Goal: Task Accomplishment & Management: Use online tool/utility

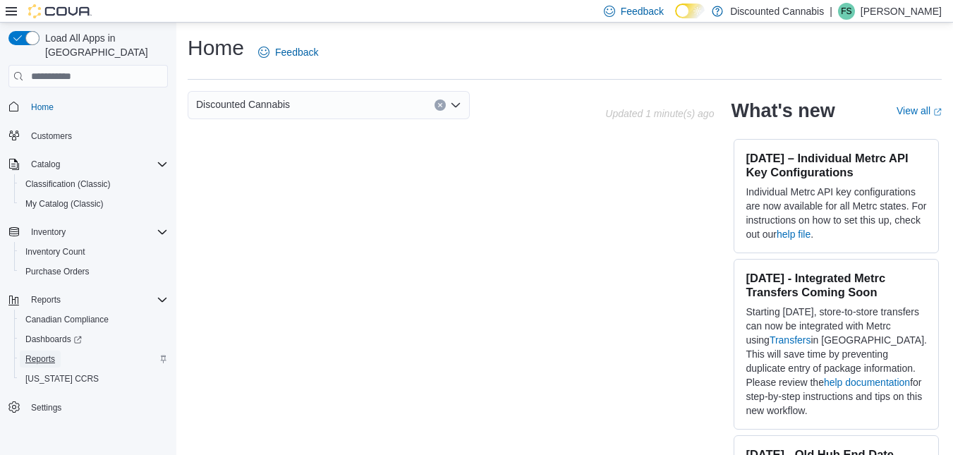
click at [43, 353] on span "Reports" at bounding box center [40, 358] width 30 height 11
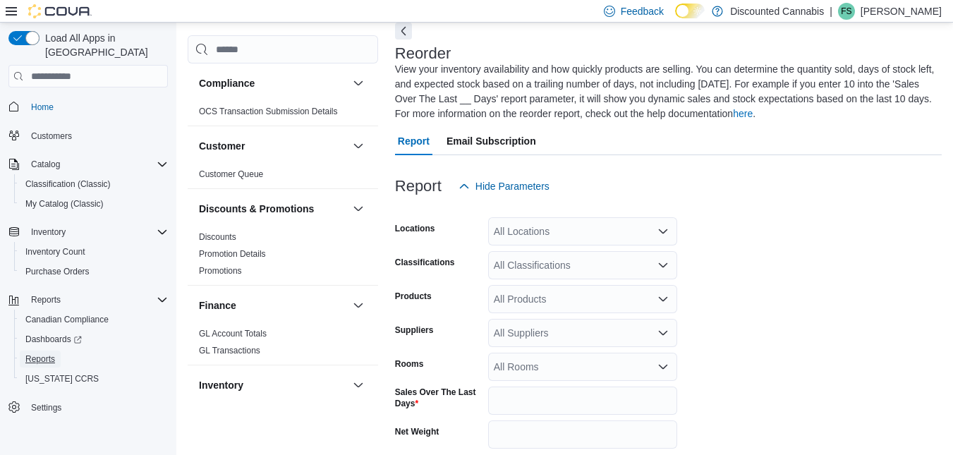
scroll to position [77, 0]
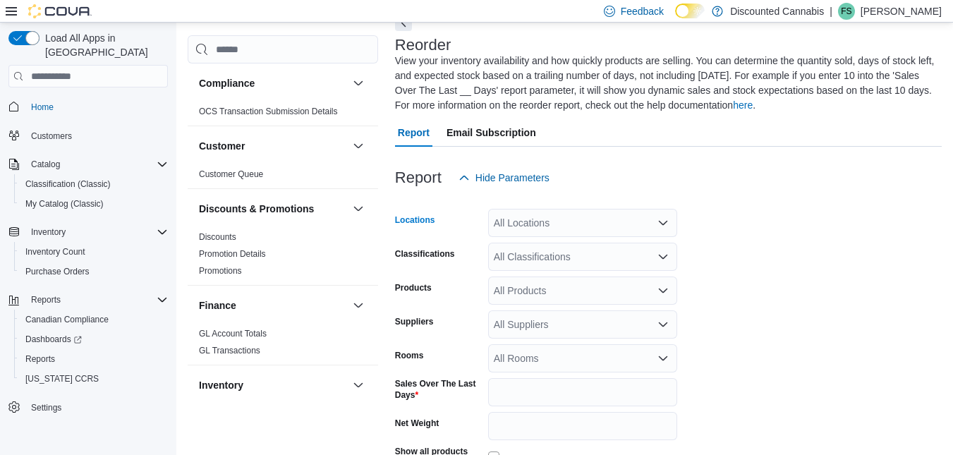
click at [630, 224] on div "All Locations" at bounding box center [582, 223] width 189 height 28
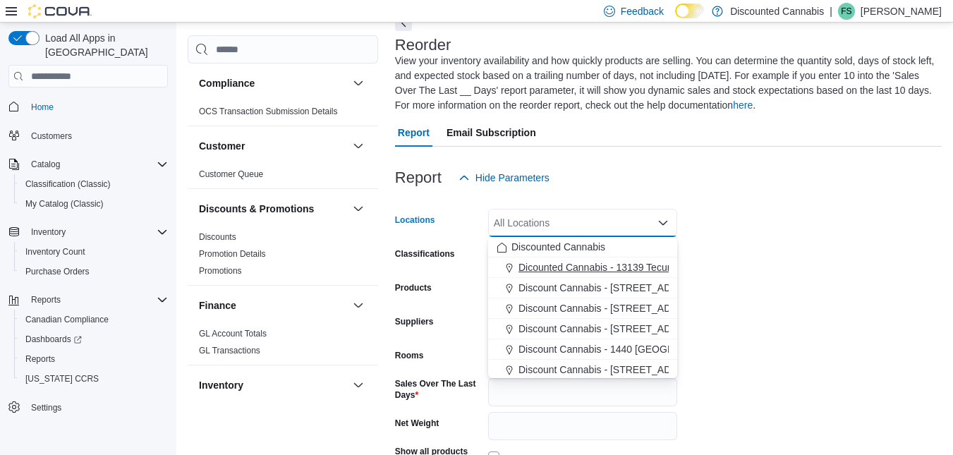
click at [636, 269] on span "Dicounted Cannabis - 13139 Tecumseh ( [GEOGRAPHIC_DATA] )" at bounding box center [663, 267] width 290 height 14
click at [618, 268] on span "Discount Cannabis - [STREET_ADDRESS]" at bounding box center [612, 267] width 189 height 14
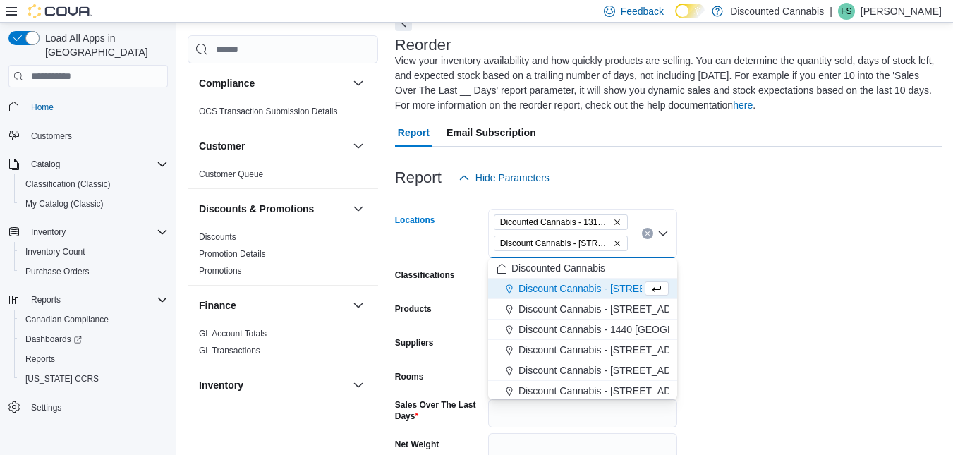
click at [612, 286] on span "Discount Cannabis - [STREET_ADDRESS]" at bounding box center [612, 288] width 189 height 14
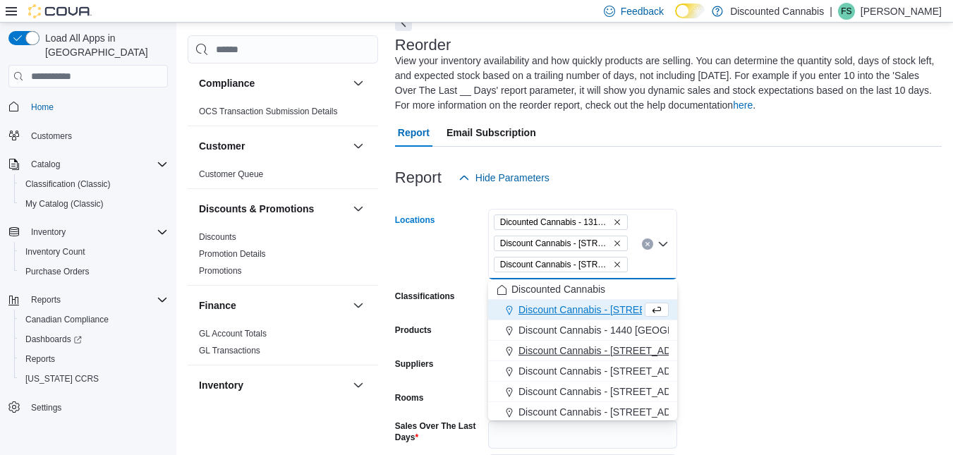
click at [616, 351] on span "Discount Cannabis - [STREET_ADDRESS]" at bounding box center [612, 350] width 189 height 14
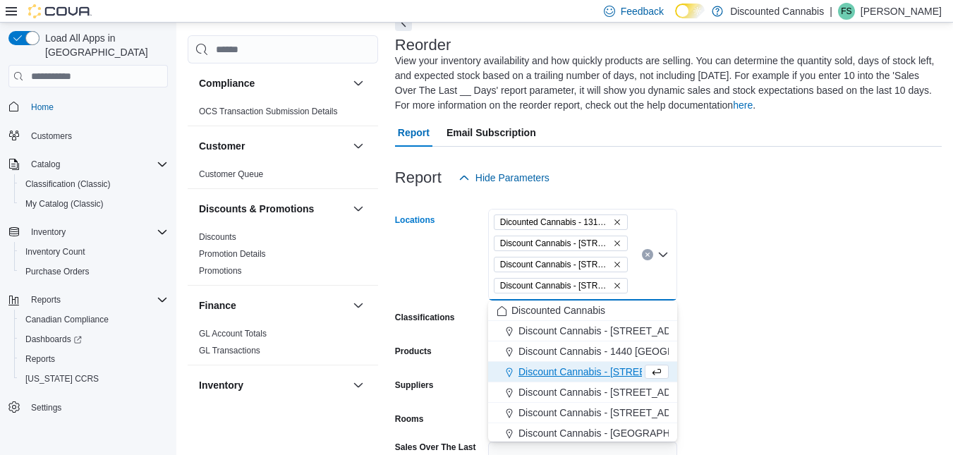
click at [616, 369] on span "Discount Cannabis - [STREET_ADDRESS][PERSON_NAME]" at bounding box center [653, 372] width 271 height 14
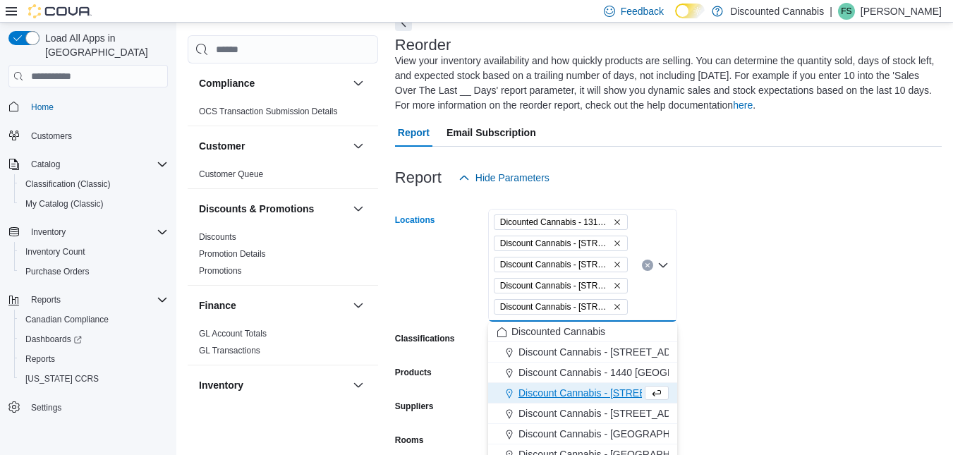
click at [608, 397] on span "Discount Cannabis - [STREET_ADDRESS][PERSON_NAME] ( sarnia )" at bounding box center [674, 393] width 312 height 14
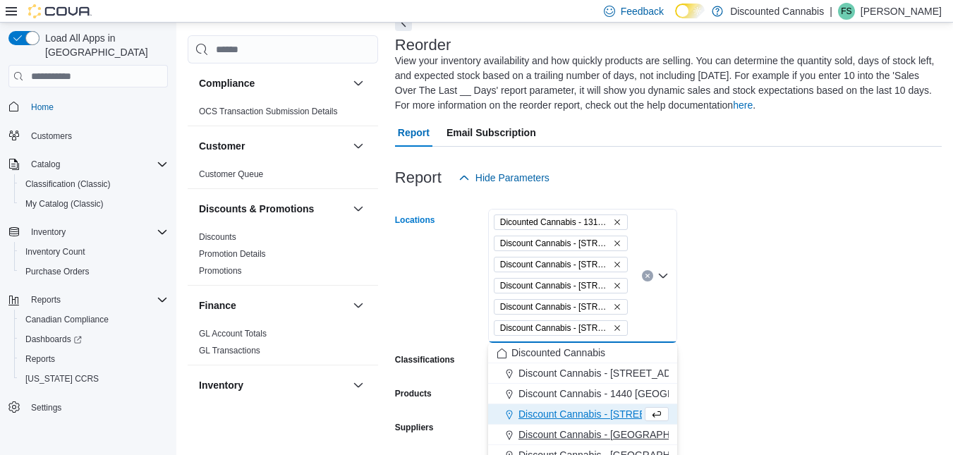
click at [608, 433] on span "Discount Cannabis - [GEOGRAPHIC_DATA]" at bounding box center [615, 434] width 195 height 14
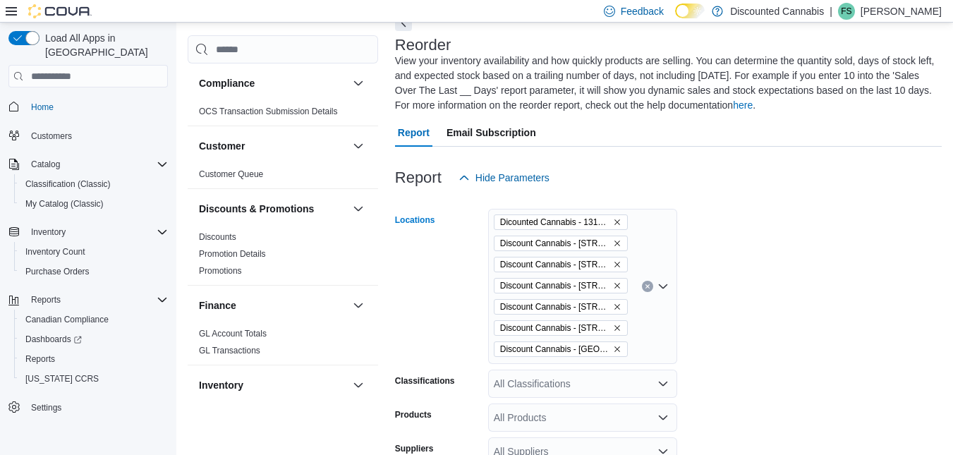
scroll to position [317, 0]
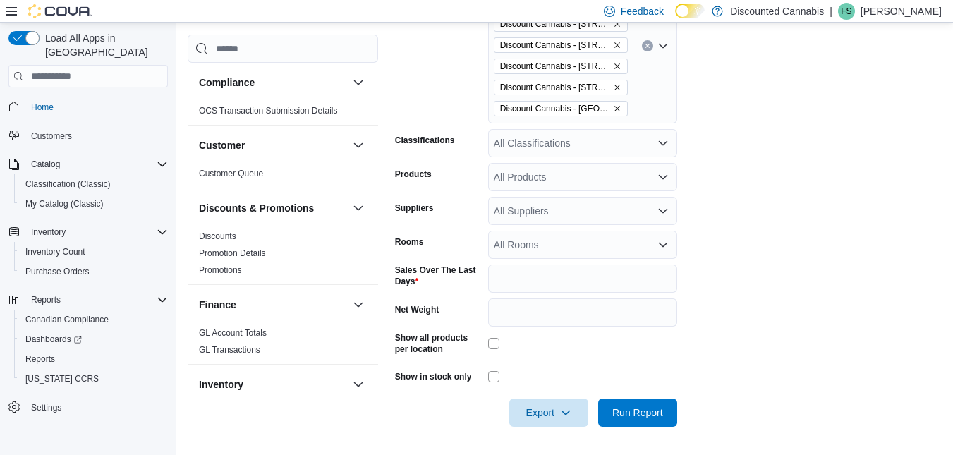
click at [661, 108] on div "Dicounted Cannabis - 13139 Tecumseh ( [GEOGRAPHIC_DATA] ) Discount Cannabis - […" at bounding box center [582, 45] width 189 height 155
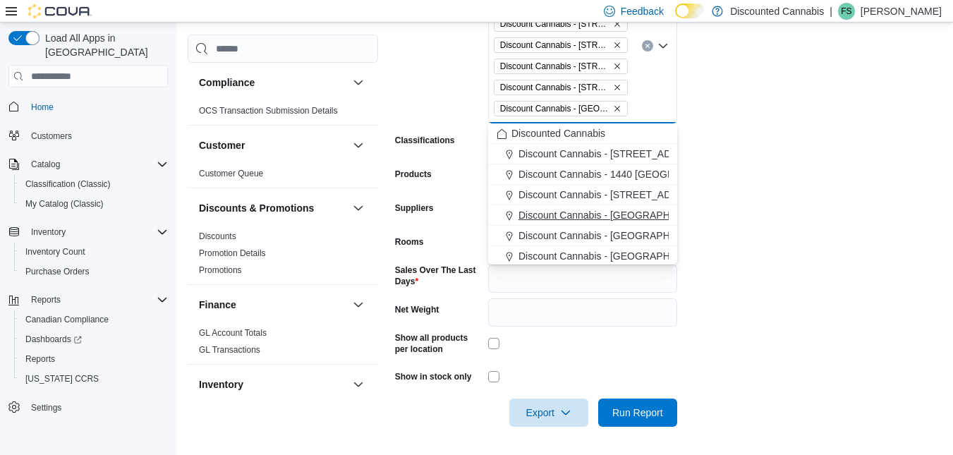
click at [625, 213] on span "Discount Cannabis - [GEOGRAPHIC_DATA]" at bounding box center [615, 215] width 195 height 14
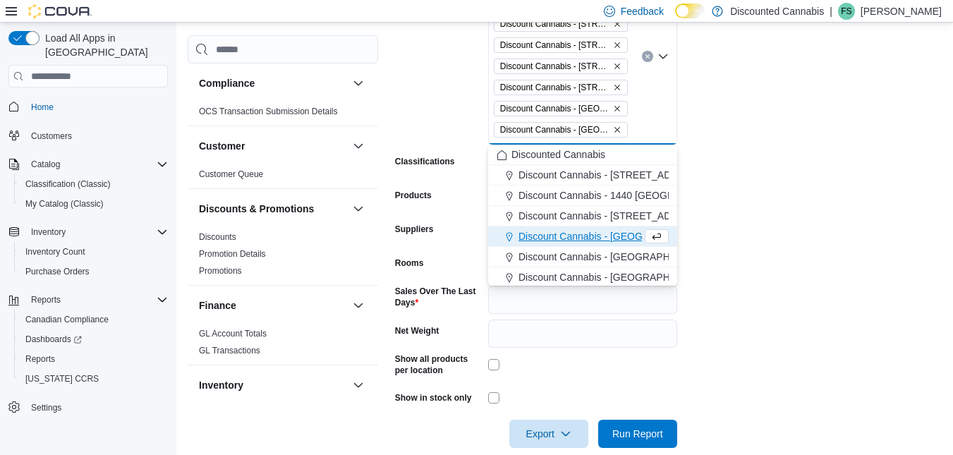
click at [622, 235] on span "Discount Cannabis - [GEOGRAPHIC_DATA]" at bounding box center [615, 236] width 195 height 14
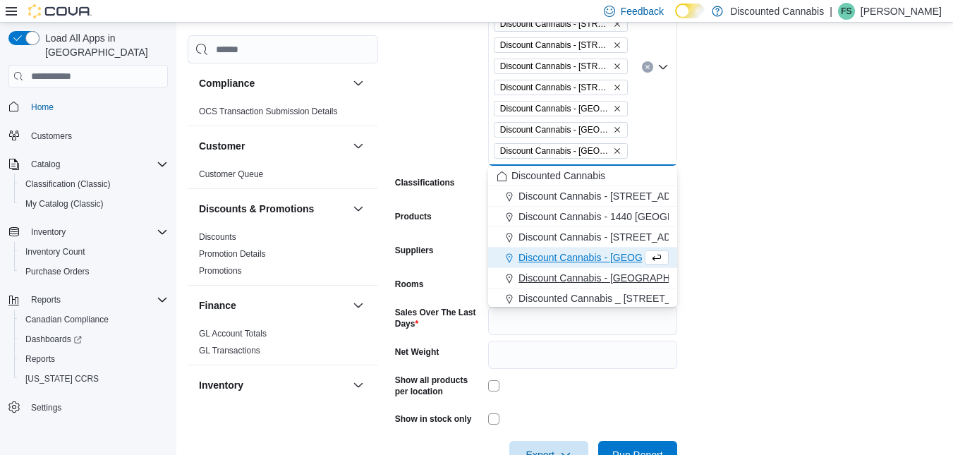
click at [639, 282] on span "Discount Cannabis - [GEOGRAPHIC_DATA] ([GEOGRAPHIC_DATA] )" at bounding box center [673, 278] width 310 height 14
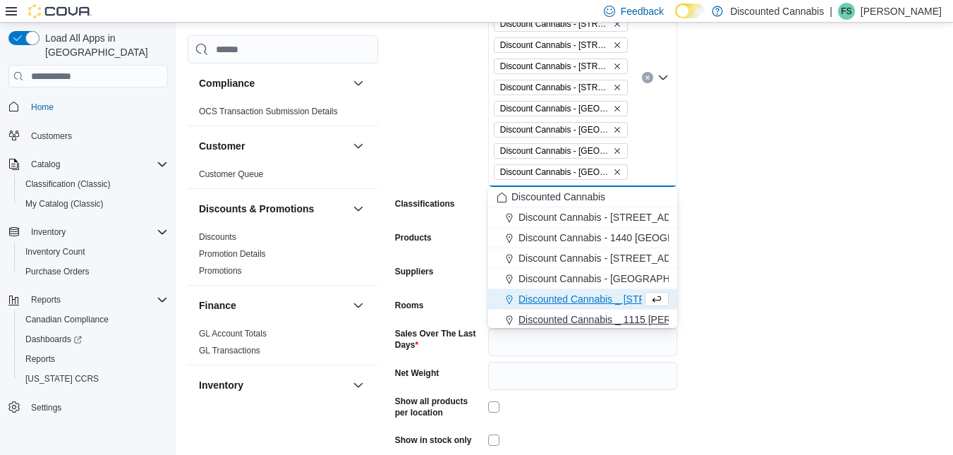
click at [648, 319] on span "Discounted Cannabis _ 1115 [PERSON_NAME] ([GEOGRAPHIC_DATA] )" at bounding box center [681, 319] width 326 height 14
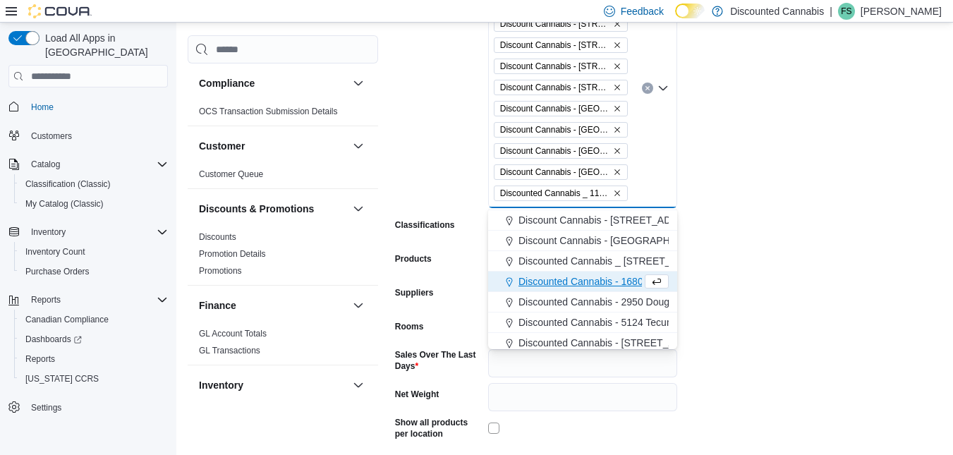
scroll to position [87, 0]
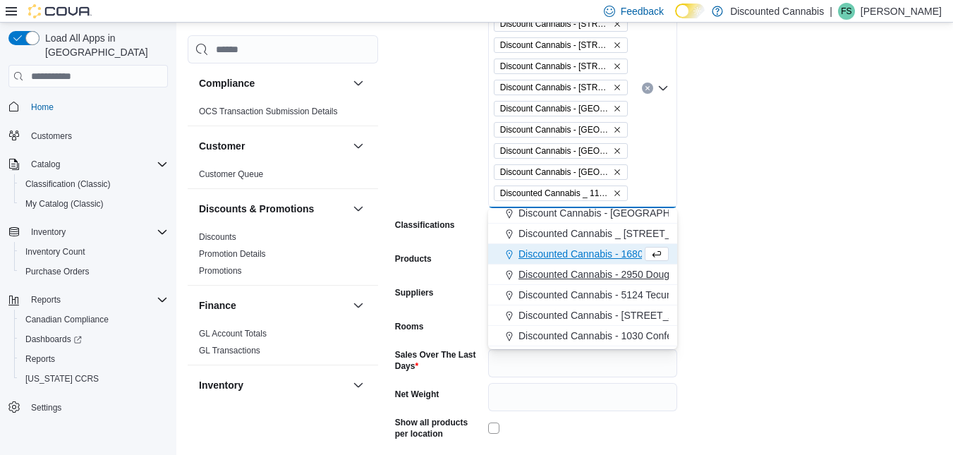
click at [624, 279] on span "Discounted Cannabis - 2950 Dougall ([GEOGRAPHIC_DATA])" at bounding box center [654, 274] width 273 height 14
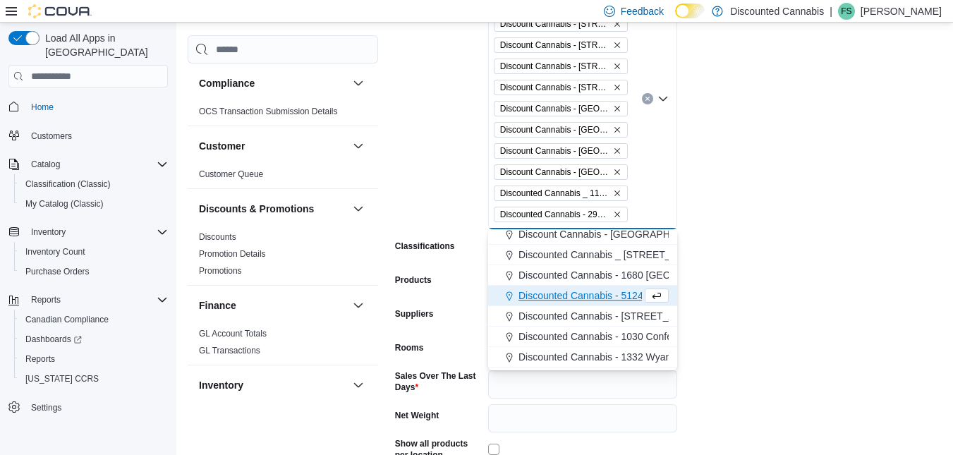
click at [623, 295] on span "Discounted Cannabis - 5124 Tecumseh ( [GEOGRAPHIC_DATA]. 7-11)" at bounding box center [674, 295] width 312 height 14
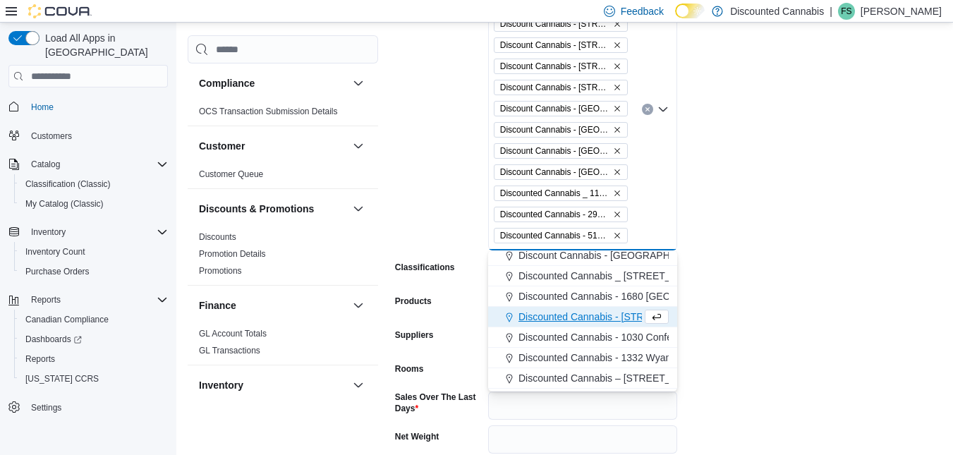
click at [621, 319] on span "Discounted Cannabis - [STREET_ADDRESS] ( Kitchener )" at bounding box center [646, 317] width 257 height 14
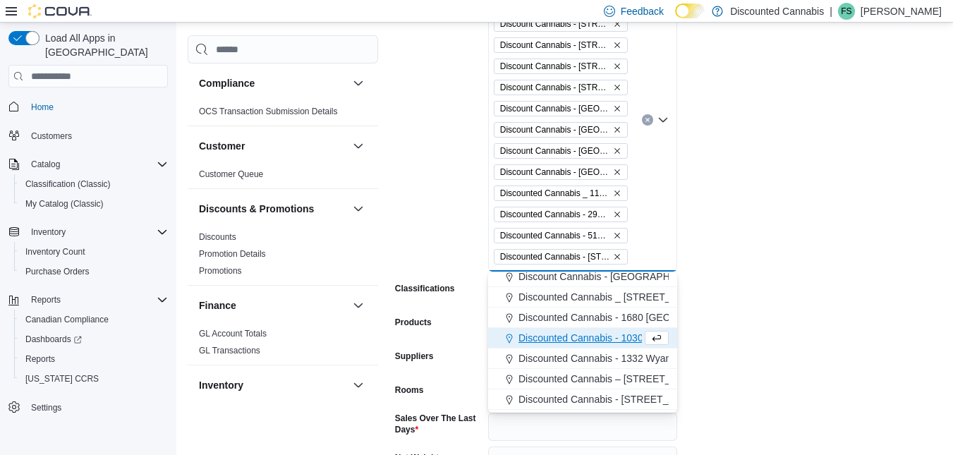
click at [616, 259] on icon "Remove Discounted Cannabis - 809 Victoria St ( Kitchener ) from selection in th…" at bounding box center [617, 256] width 8 height 8
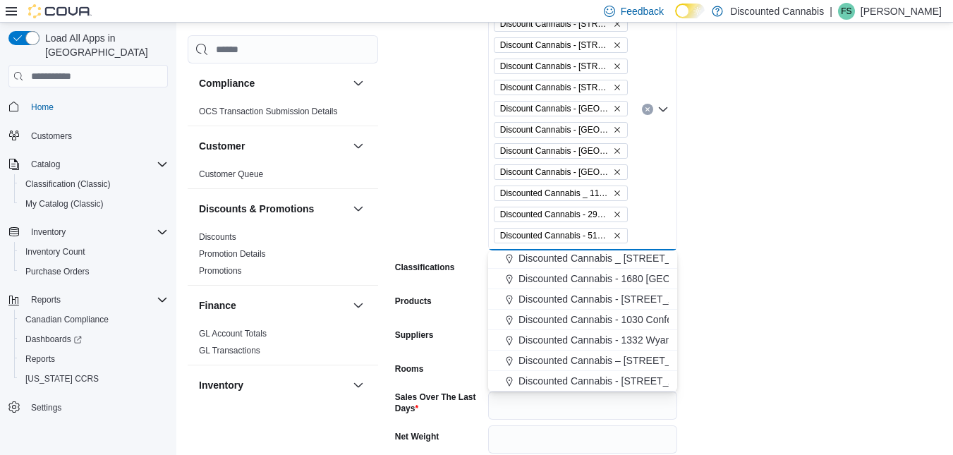
scroll to position [108, 0]
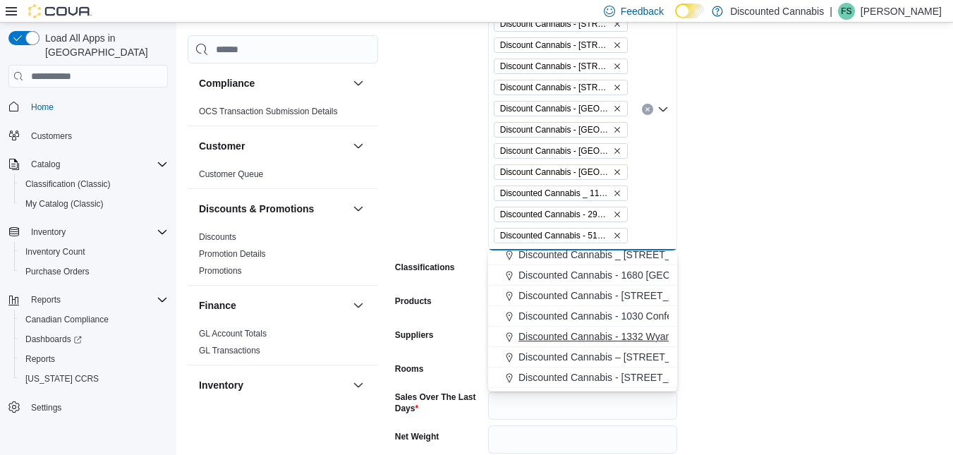
click at [639, 334] on span "Discounted Cannabis - 1332 Wyandotte ( [GEOGRAPHIC_DATA] )" at bounding box center [664, 336] width 292 height 14
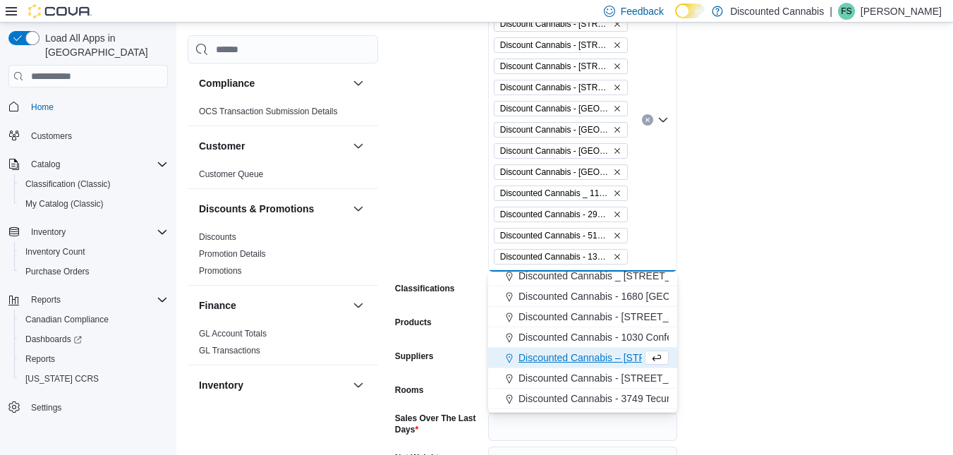
click at [607, 356] on span "Discounted Cannabis – [STREET_ADDRESS] )" at bounding box center [622, 357] width 209 height 14
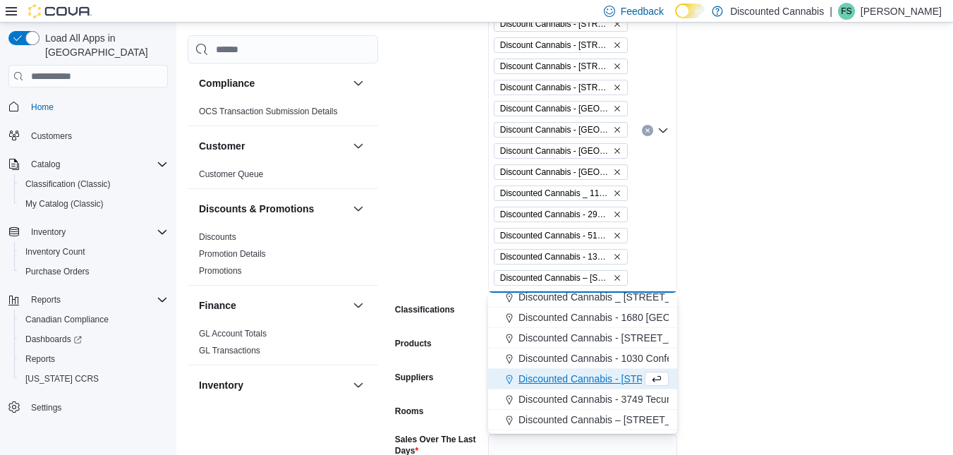
click at [613, 380] on span "Discounted Cannabis - [STREET_ADDRESS]" at bounding box center [618, 379] width 200 height 14
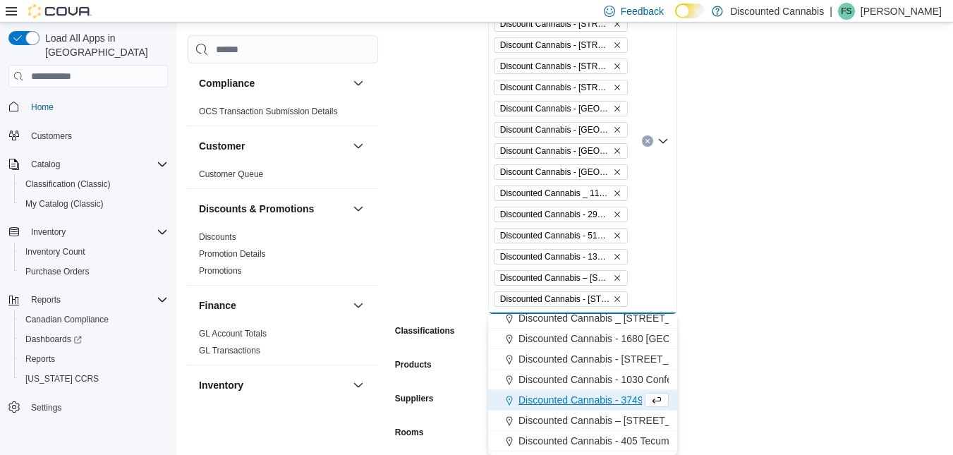
click at [606, 398] on span "Discounted Cannabis - 3749 Tecumseh (central)" at bounding box center [623, 400] width 211 height 14
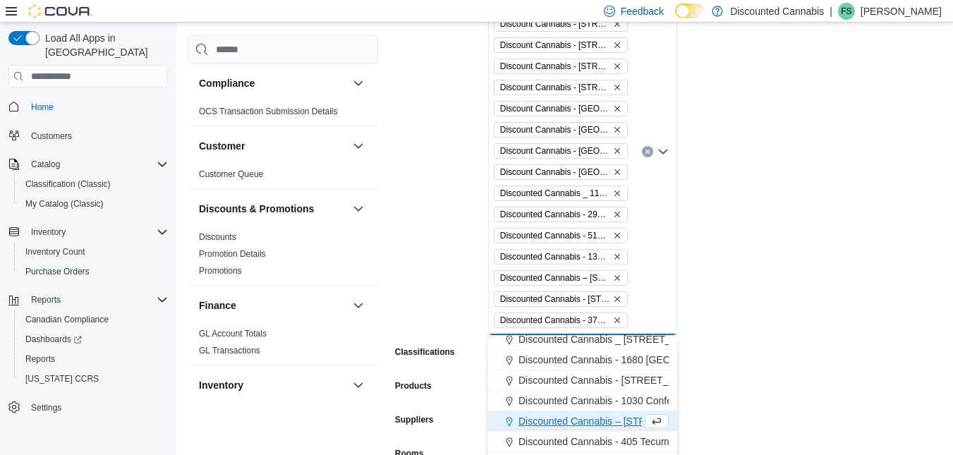
click at [611, 422] on span "Discounted Cannabis – [STREET_ADDRESS]" at bounding box center [619, 421] width 202 height 14
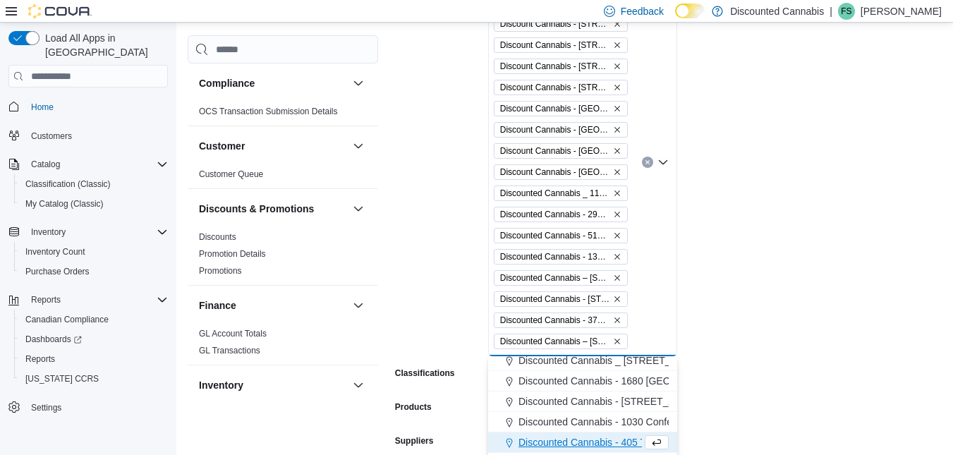
click at [613, 442] on span "Discounted Cannabis - 405 Tecumseh" at bounding box center [601, 442] width 166 height 14
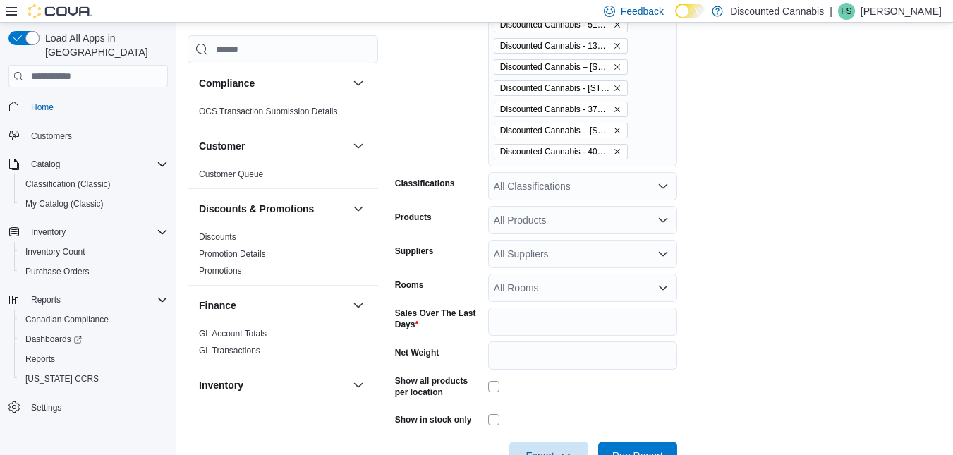
scroll to position [571, 0]
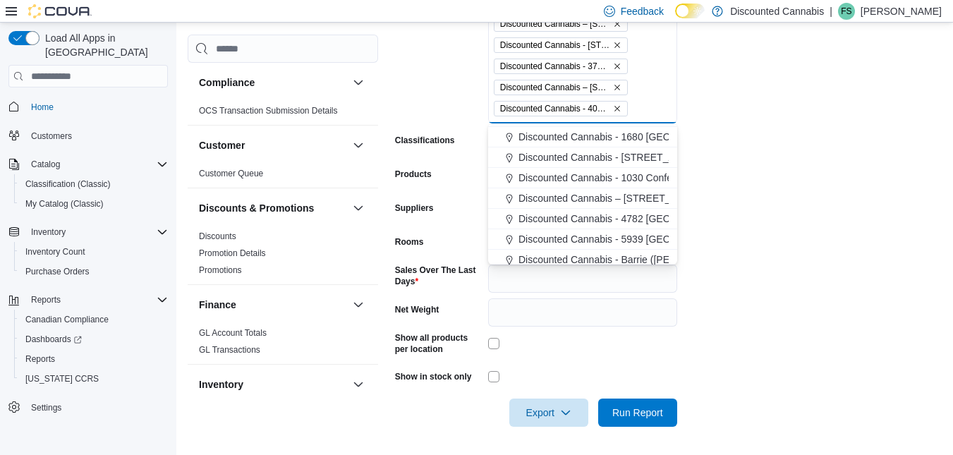
scroll to position [134, 0]
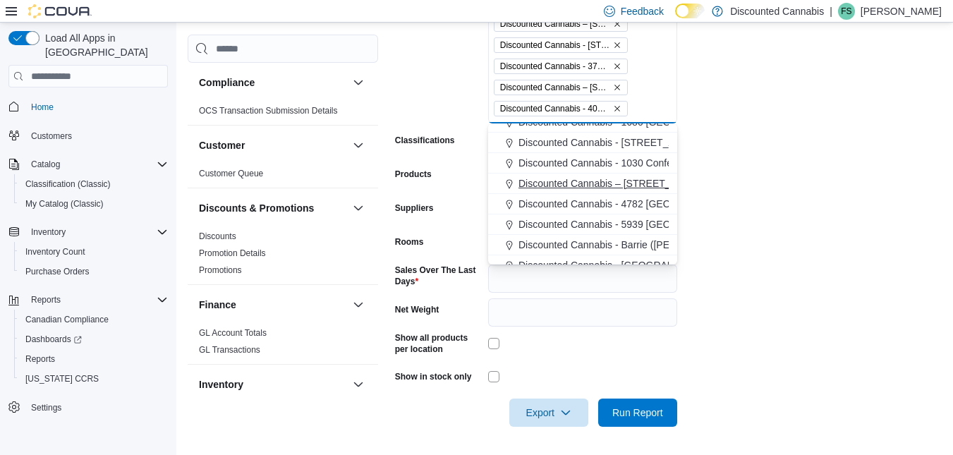
click at [641, 181] on span "Discounted Cannabis – [STREET_ADDRESS][PERSON_NAME]" at bounding box center [659, 183] width 283 height 14
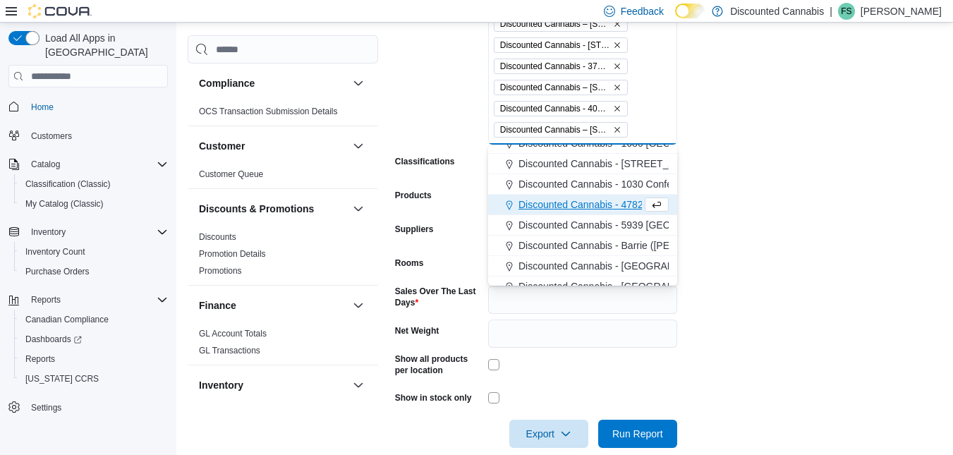
click at [608, 201] on span "Discounted Cannabis - 4782 [GEOGRAPHIC_DATA] ( [GEOGRAPHIC_DATA] )" at bounding box center [692, 204] width 348 height 14
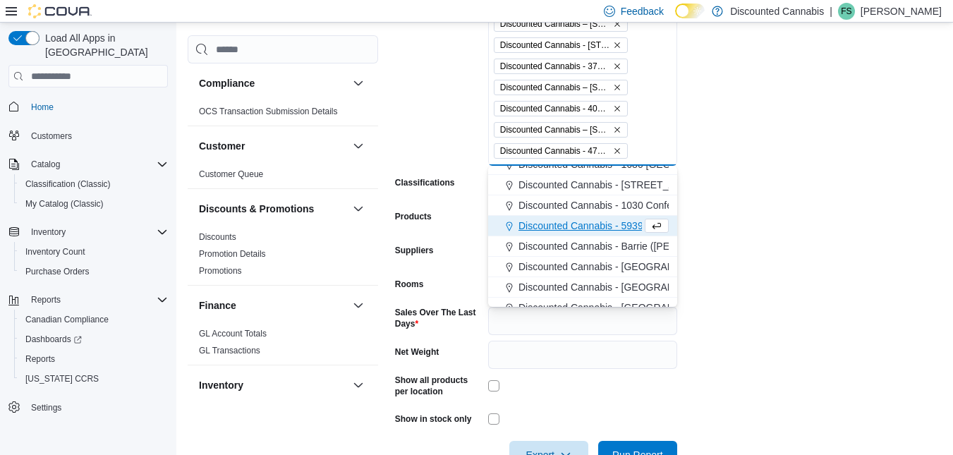
click at [613, 225] on span "Discounted Cannabis - 5939 [GEOGRAPHIC_DATA] ( [GEOGRAPHIC_DATA] )" at bounding box center [692, 226] width 348 height 14
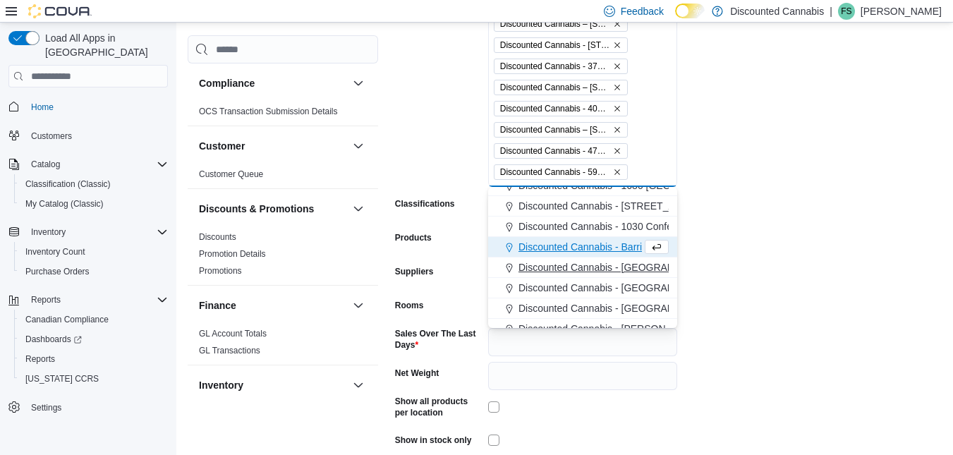
click at [620, 263] on span "Discounted Cannabis - [GEOGRAPHIC_DATA]" at bounding box center [620, 267] width 205 height 14
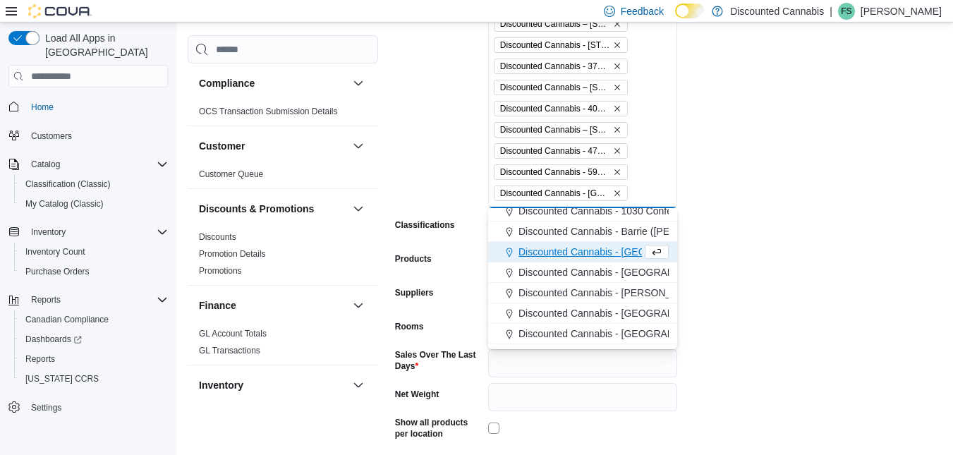
scroll to position [178, 0]
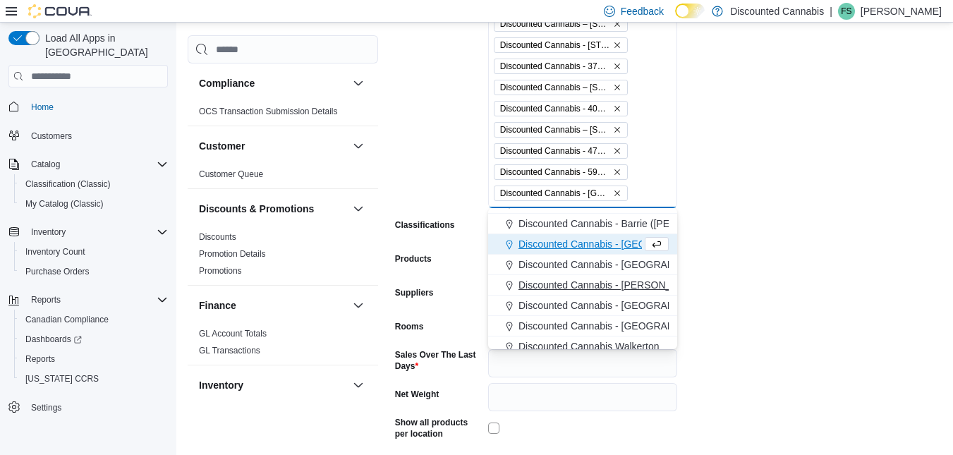
click at [621, 281] on span "Discounted Cannabis - [PERSON_NAME] Pkwy ([GEOGRAPHIC_DATA] )" at bounding box center [680, 285] width 325 height 14
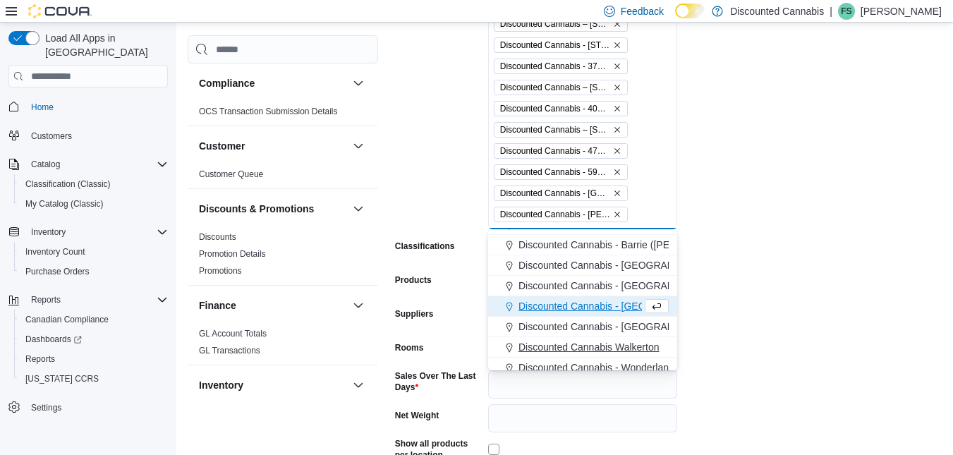
click at [609, 343] on span "Discounted Cannabis Walkerton" at bounding box center [588, 347] width 140 height 14
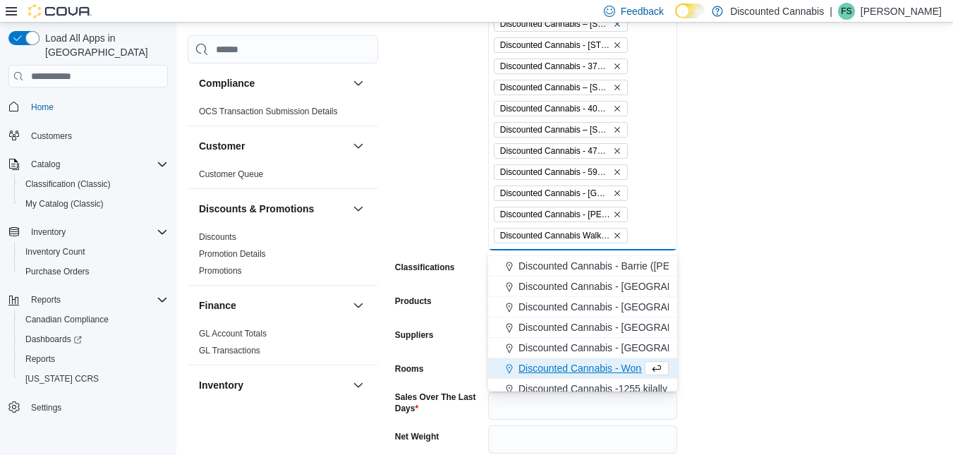
scroll to position [247, 0]
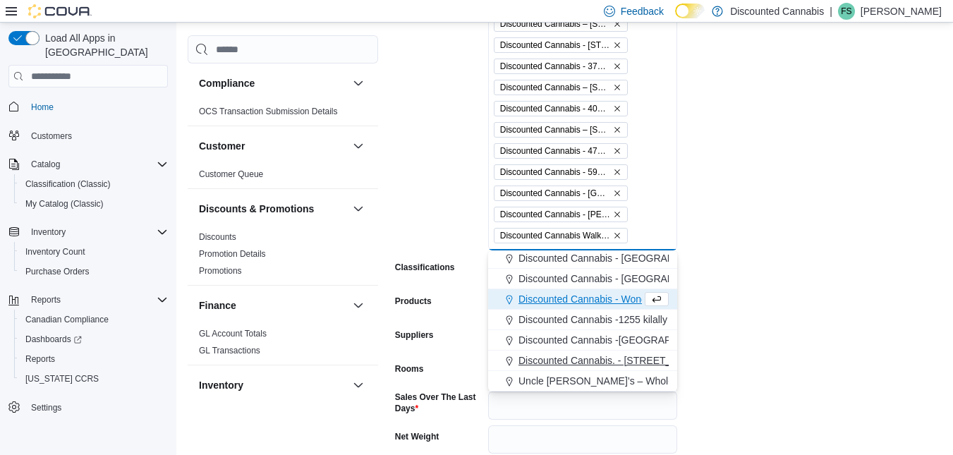
click at [626, 362] on span "Discounted Cannabis. - [STREET_ADDRESS]" at bounding box center [619, 360] width 203 height 14
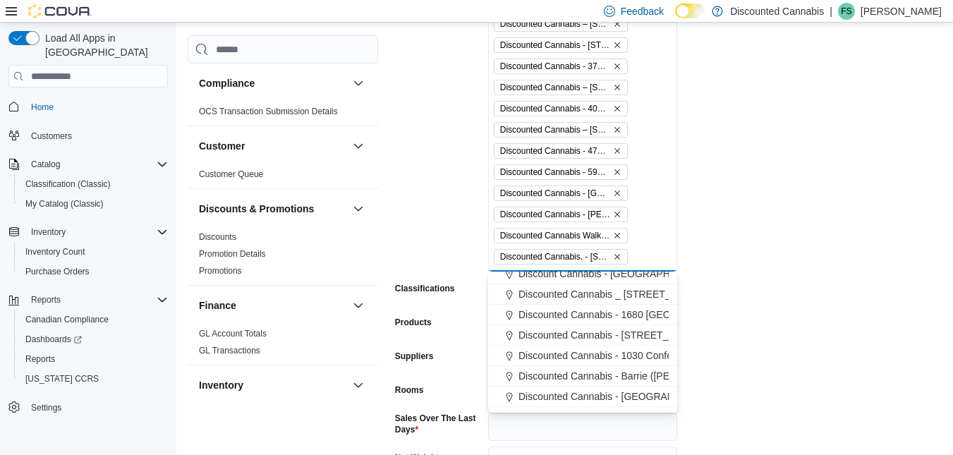
scroll to position [94, 0]
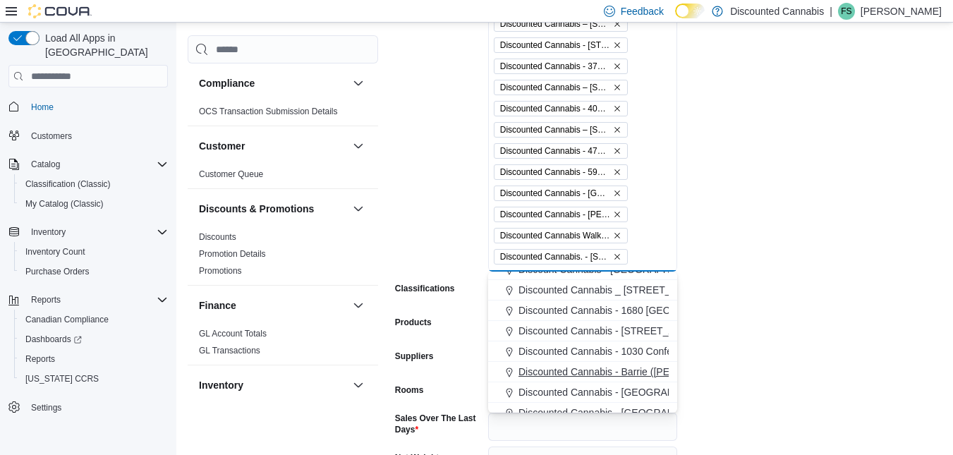
click at [611, 368] on span "Discounted Cannabis - Barrie ([PERSON_NAME] St.)" at bounding box center [635, 372] width 234 height 14
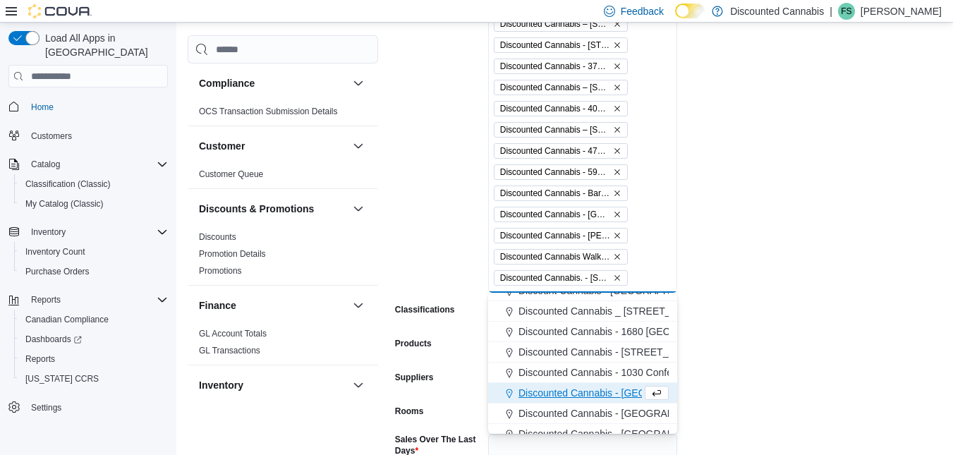
scroll to position [207, 0]
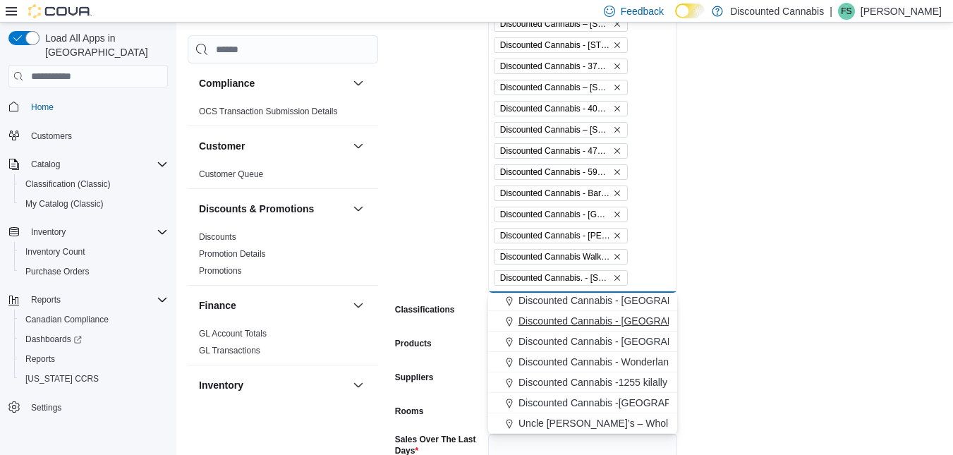
click at [616, 322] on span "Discounted Cannabis - [GEOGRAPHIC_DATA]" at bounding box center [620, 321] width 205 height 14
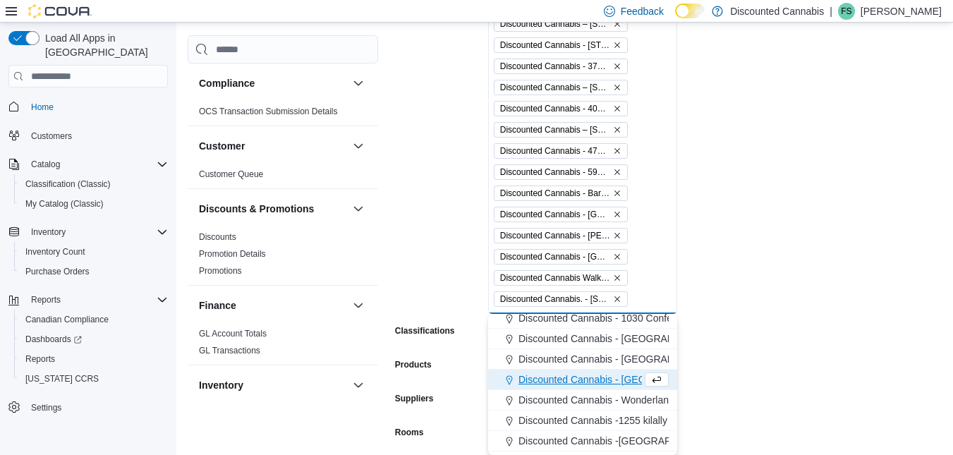
scroll to position [162, 0]
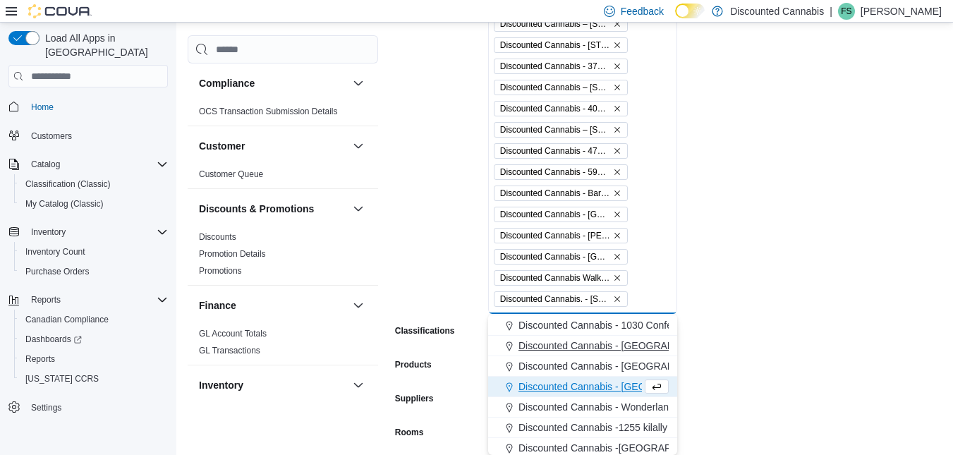
click at [606, 341] on span "Discounted Cannabis - [GEOGRAPHIC_DATA] (Centennial)" at bounding box center [649, 345] width 262 height 14
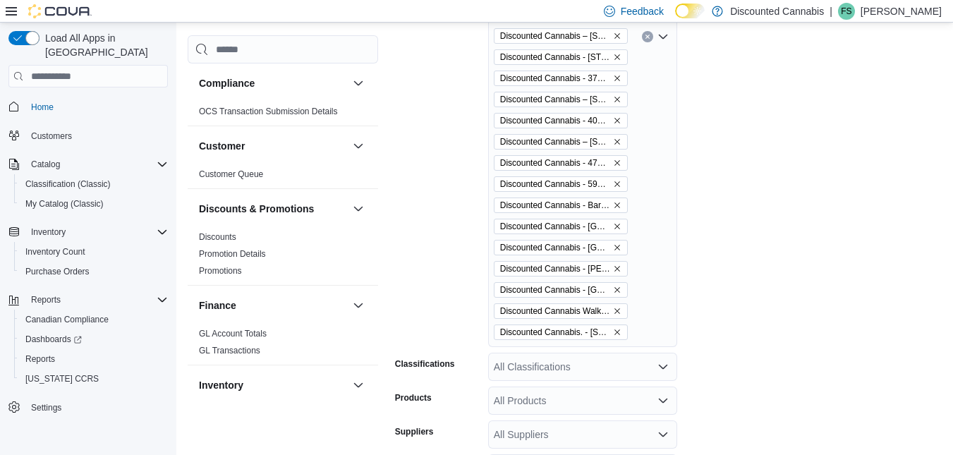
scroll to position [565, 0]
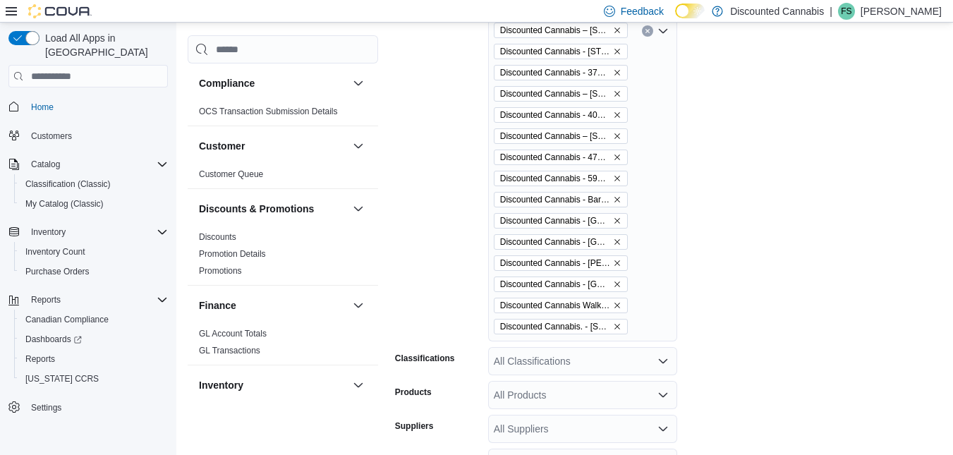
click at [661, 326] on div "Dicounted Cannabis - 13139 Tecumseh ( [GEOGRAPHIC_DATA] ) Discount Cannabis - […" at bounding box center [582, 31] width 189 height 620
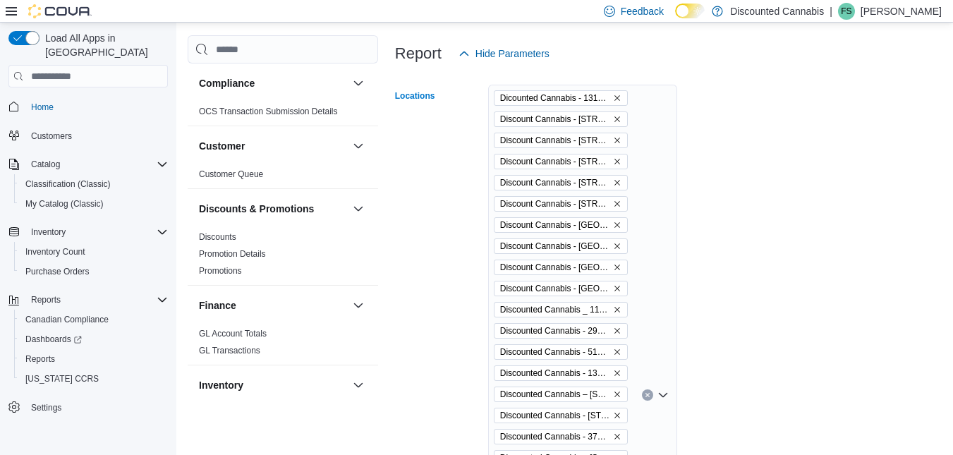
scroll to position [185, 0]
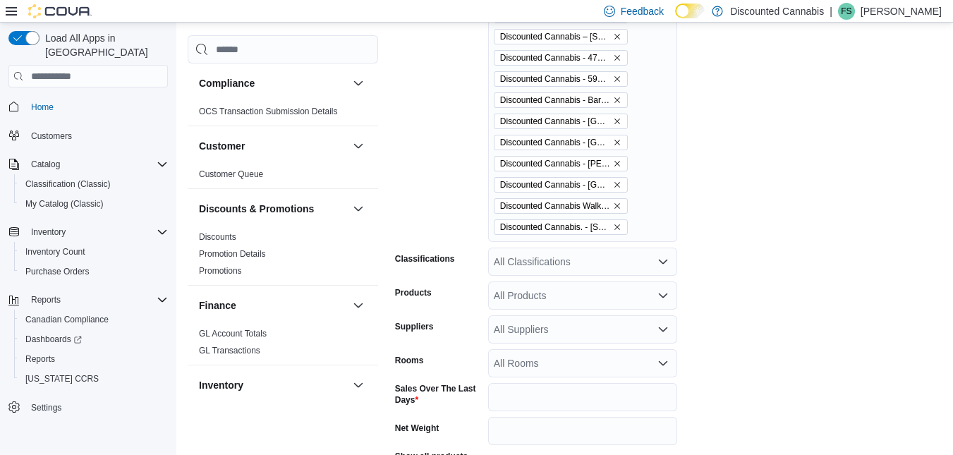
scroll to position [692, 0]
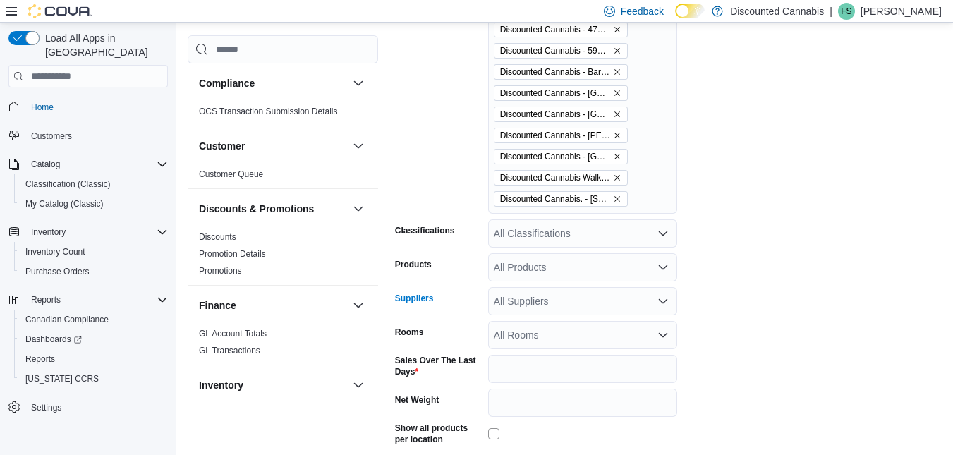
click at [570, 300] on div "All Suppliers" at bounding box center [582, 301] width 189 height 28
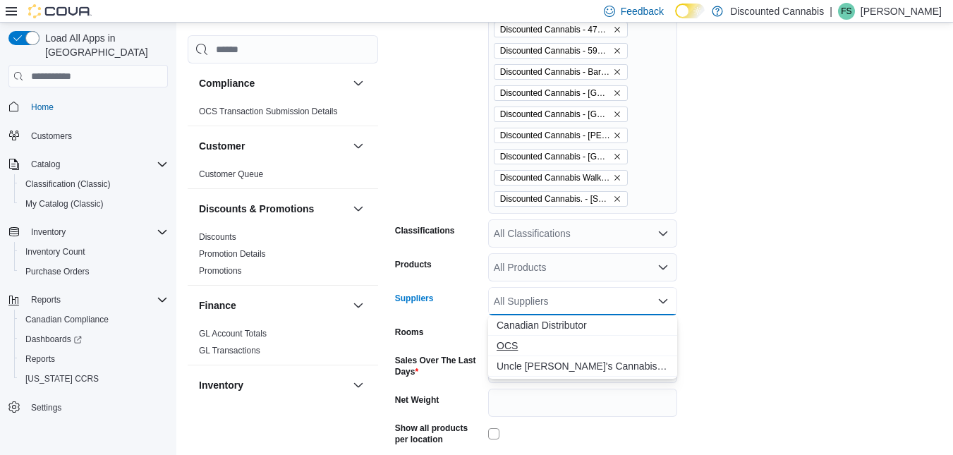
click at [510, 339] on span "OCS" at bounding box center [582, 345] width 172 height 14
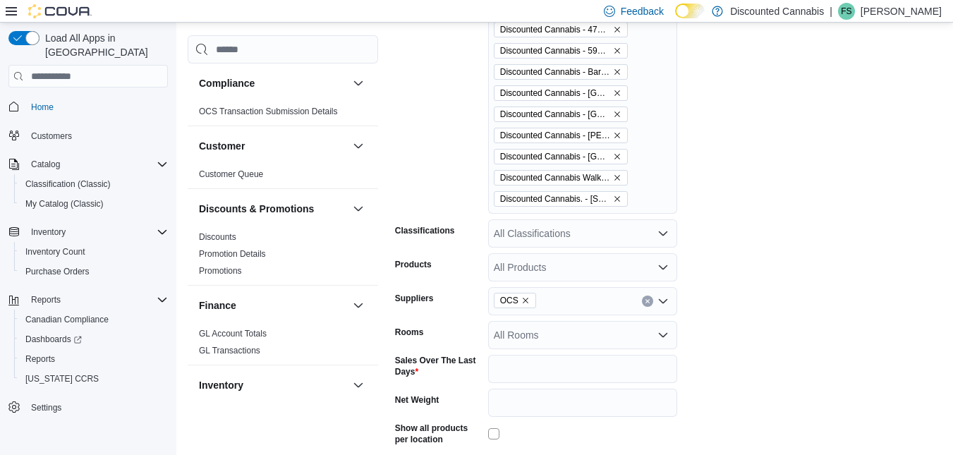
click at [742, 369] on form "Locations Dicounted Cannabis - [GEOGRAPHIC_DATA] ( [GEOGRAPHIC_DATA] ) Discount…" at bounding box center [668, 46] width 546 height 941
click at [590, 367] on input "*" at bounding box center [582, 369] width 189 height 28
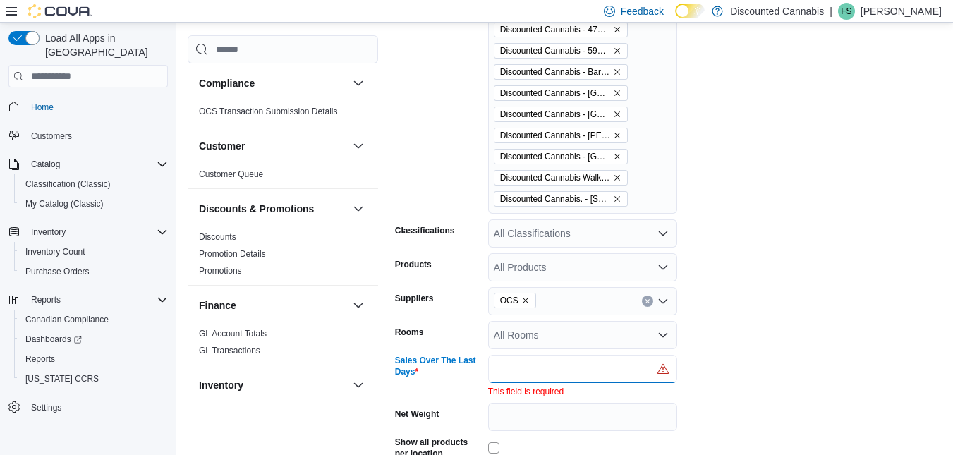
type input "*"
type input "**"
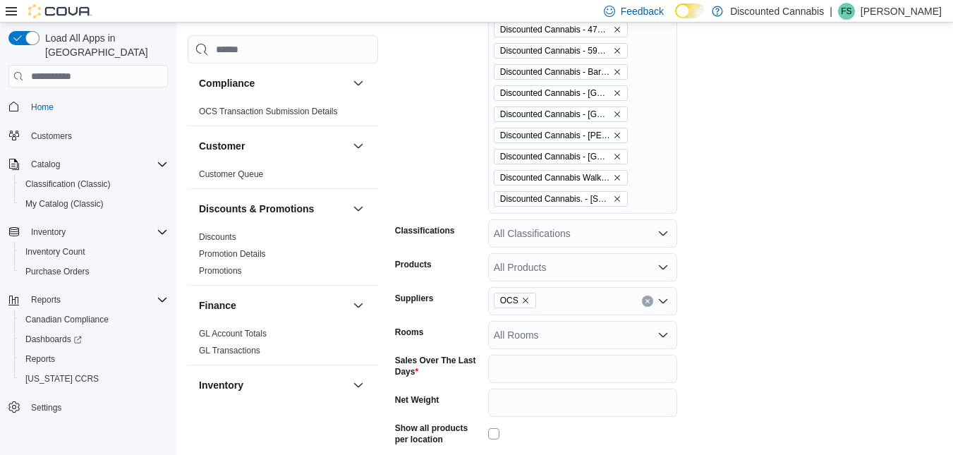
click at [768, 351] on form "Locations Dicounted Cannabis - [GEOGRAPHIC_DATA] ( [GEOGRAPHIC_DATA] ) Discount…" at bounding box center [668, 46] width 546 height 941
click at [726, 373] on form "Locations Dicounted Cannabis - [GEOGRAPHIC_DATA] ( [GEOGRAPHIC_DATA] ) Discount…" at bounding box center [668, 46] width 546 height 941
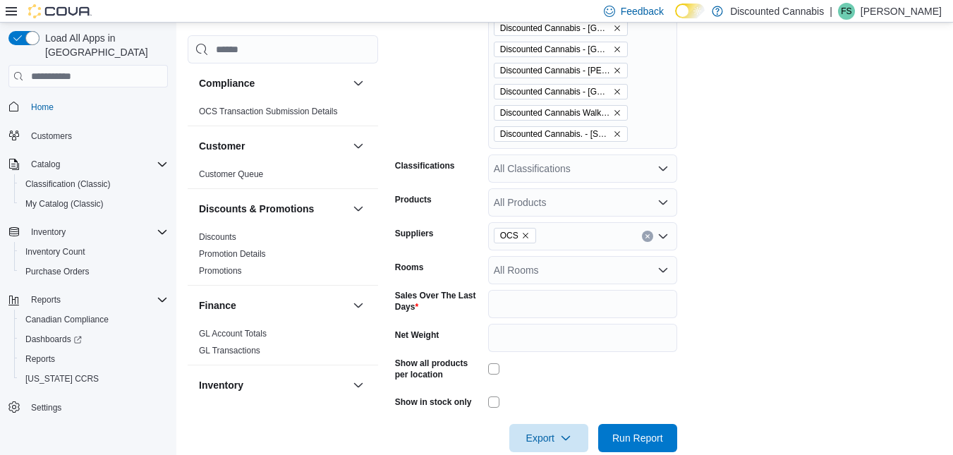
scroll to position [777, 0]
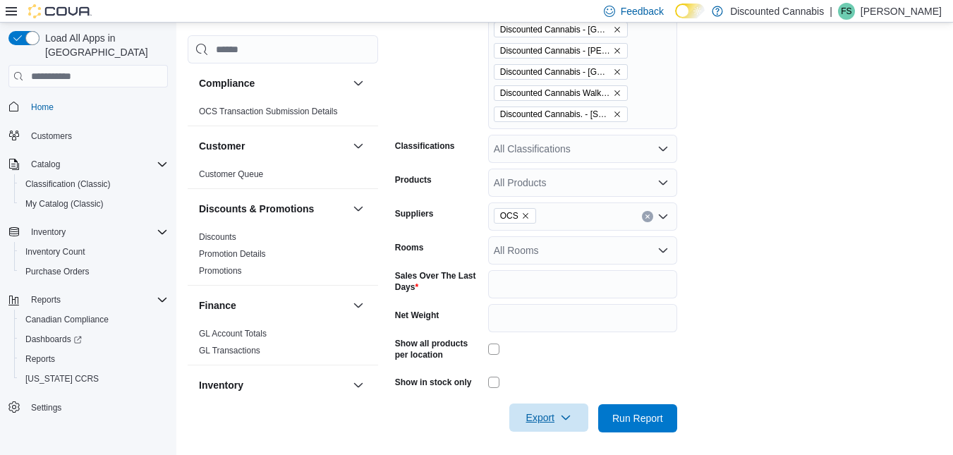
click at [568, 406] on span "Export" at bounding box center [549, 417] width 62 height 28
click at [557, 337] on span "Export to Excel" at bounding box center [550, 333] width 63 height 11
